Goal: Information Seeking & Learning: Learn about a topic

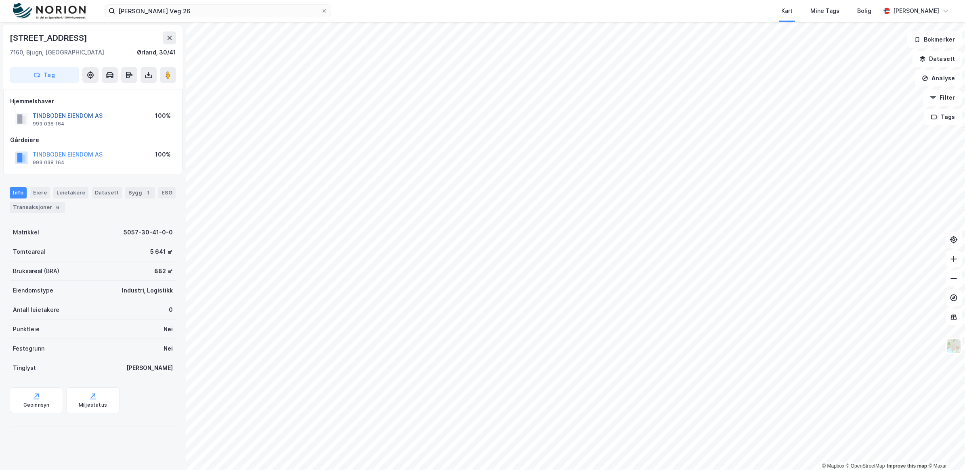
click at [0, 0] on button "TINDBODEN EIENDOM AS" at bounding box center [0, 0] width 0 height 0
